Goal: Task Accomplishment & Management: Use online tool/utility

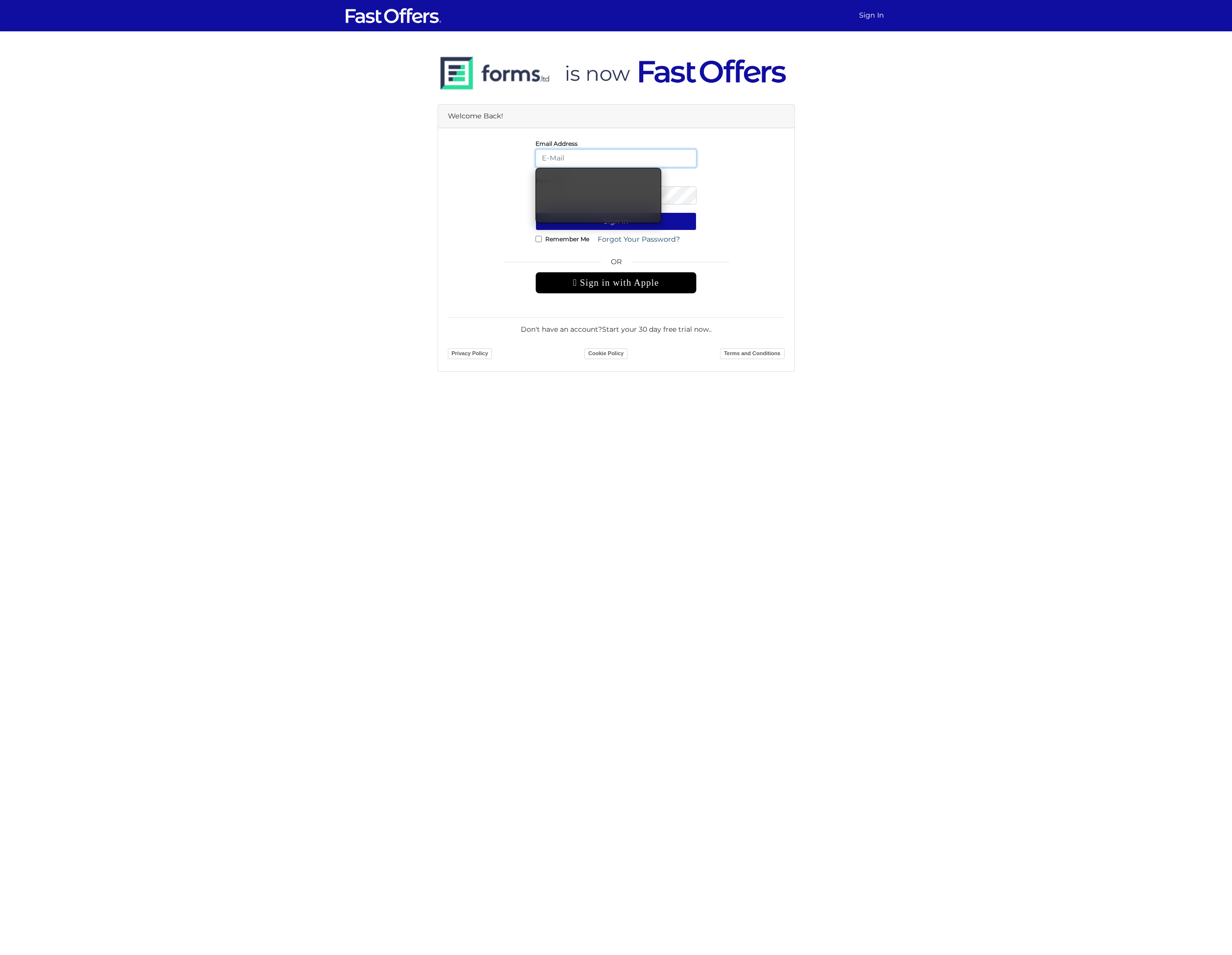
type input "jeremy@getadvantage.ca"
click at [619, 228] on button "Sign In" at bounding box center [616, 221] width 161 height 18
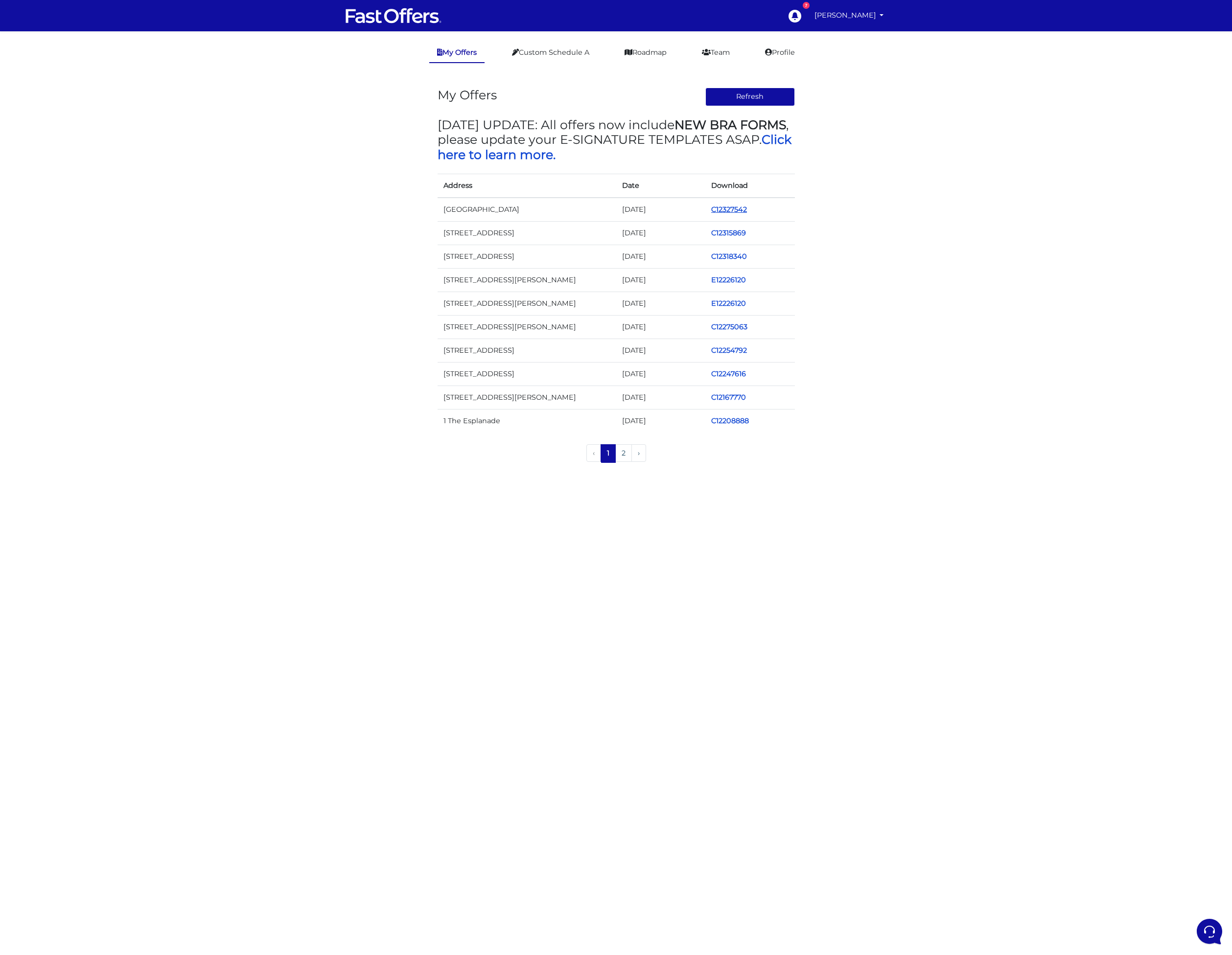
click at [732, 209] on link "C12327542" at bounding box center [730, 209] width 36 height 9
